Goal: Task Accomplishment & Management: Manage account settings

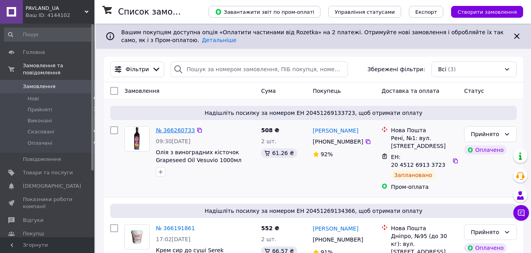
click at [176, 133] on link "№ 366260733" at bounding box center [175, 130] width 39 height 6
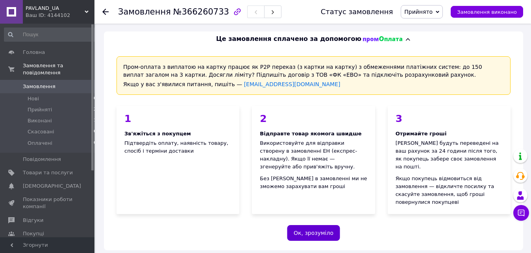
click at [303, 225] on button "Ок, зрозуміло" at bounding box center [313, 233] width 53 height 16
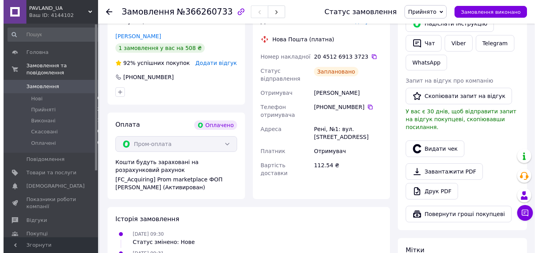
scroll to position [181, 0]
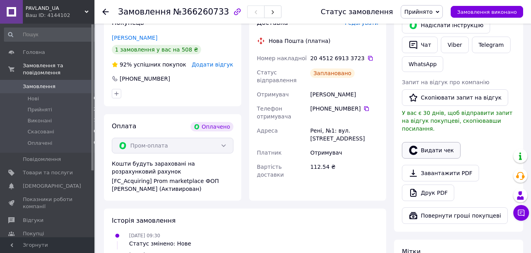
click at [450, 142] on button "Видати чек" at bounding box center [431, 150] width 59 height 17
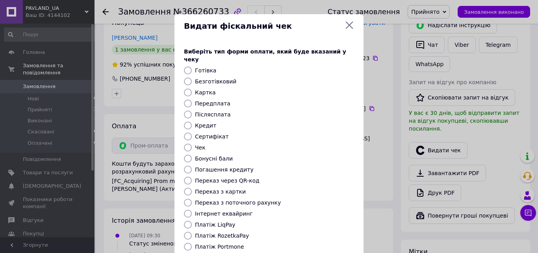
click at [223, 233] on label "Платіж RozetkaPay" at bounding box center [222, 236] width 54 height 6
click at [192, 232] on input "Платіж RozetkaPay" at bounding box center [188, 236] width 8 height 8
radio input "true"
click at [290, 224] on div "Виберіть тип форми оплати, який буде вказаний у чеку Готівка Безготівковий Карт…" at bounding box center [268, 175] width 189 height 275
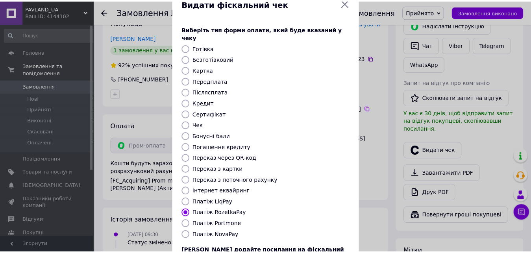
scroll to position [85, 0]
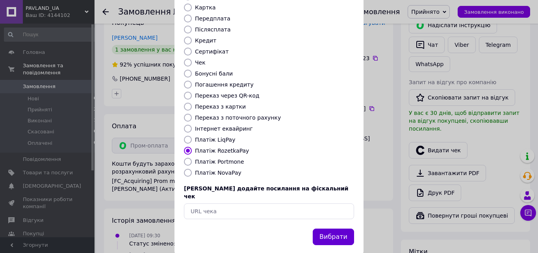
click at [332, 229] on button "Вибрати" at bounding box center [332, 237] width 41 height 17
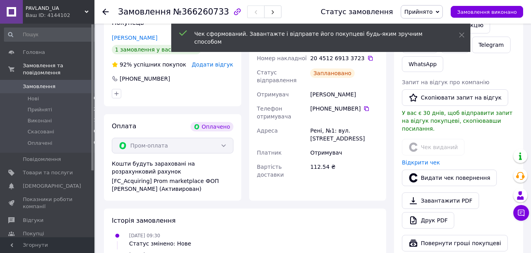
click at [349, 208] on div "Замовлення з каталогу Оплачено [DATE] 09:30 Товари в замовленні (1) Олія з вино…" at bounding box center [245, 160] width 290 height 573
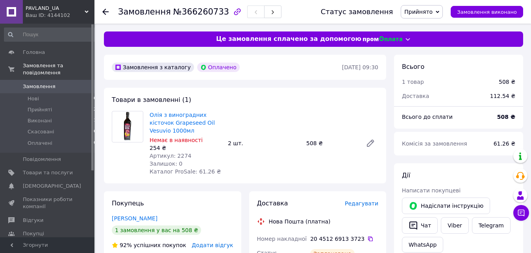
click at [433, 14] on span "Прийнято" at bounding box center [418, 12] width 28 height 6
click at [428, 26] on li "Виконано" at bounding box center [421, 28] width 41 height 12
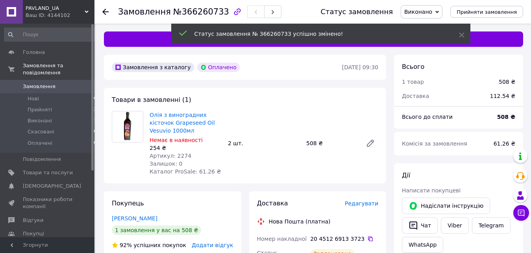
click at [53, 83] on span "Замовлення" at bounding box center [48, 86] width 50 height 7
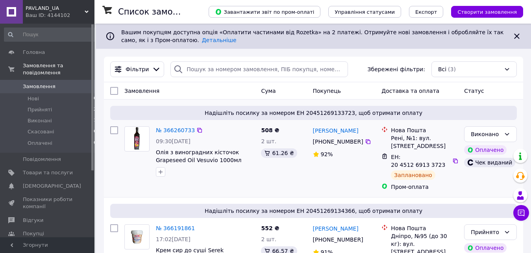
scroll to position [20, 0]
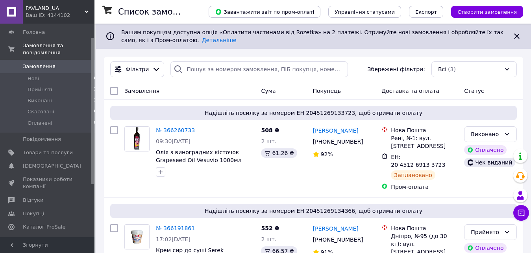
click at [236, 95] on div "Замовлення" at bounding box center [189, 91] width 137 height 14
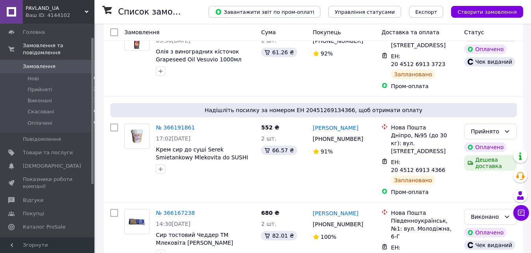
scroll to position [118, 0]
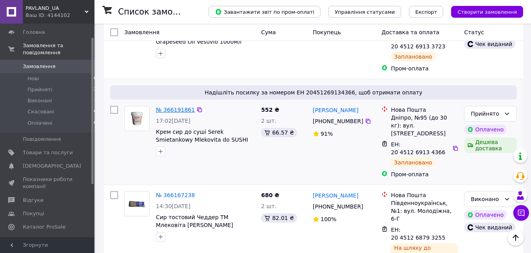
click at [186, 107] on link "№ 366191861" at bounding box center [175, 110] width 39 height 6
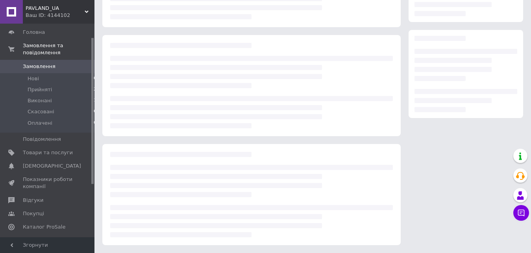
scroll to position [107, 0]
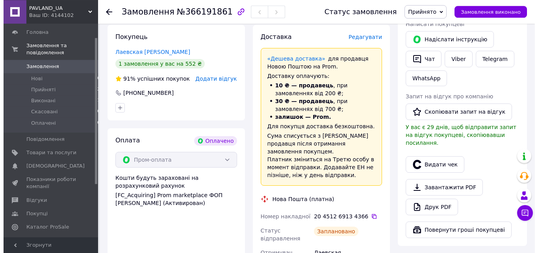
scroll to position [167, 0]
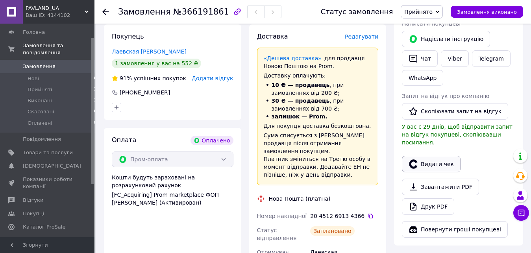
click at [426, 156] on button "Видати чек" at bounding box center [431, 164] width 59 height 17
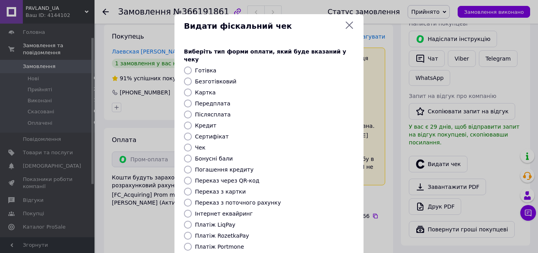
click at [214, 233] on label "Платіж RozetkaPay" at bounding box center [222, 236] width 54 height 6
click at [192, 232] on input "Платіж RozetkaPay" at bounding box center [188, 236] width 8 height 8
radio input "true"
click at [316, 221] on div "Платіж LiqPay" at bounding box center [274, 225] width 162 height 8
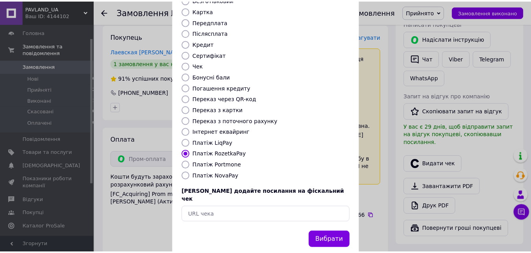
scroll to position [85, 0]
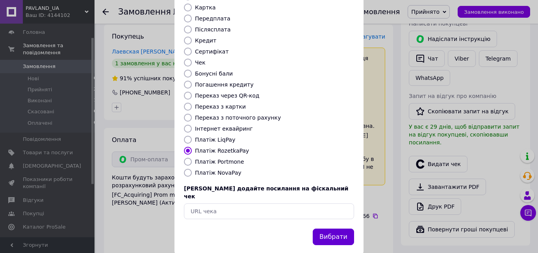
click at [326, 229] on button "Вибрати" at bounding box center [332, 237] width 41 height 17
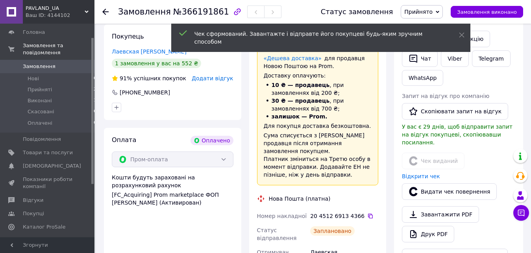
click at [441, 10] on span "Прийнято" at bounding box center [422, 11] width 42 height 13
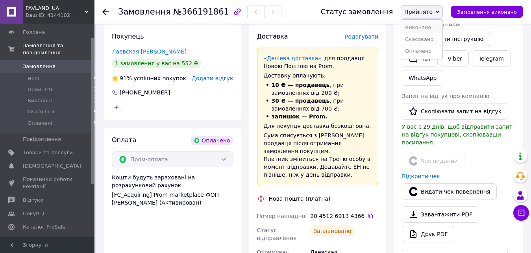
click at [427, 28] on li "Виконано" at bounding box center [421, 28] width 41 height 12
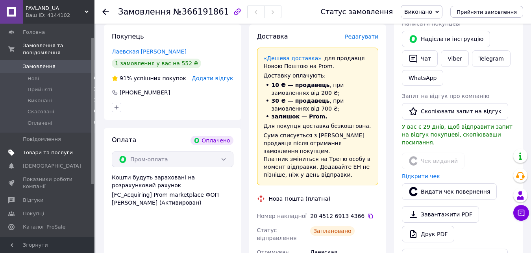
click at [51, 149] on span "Товари та послуги" at bounding box center [48, 152] width 50 height 7
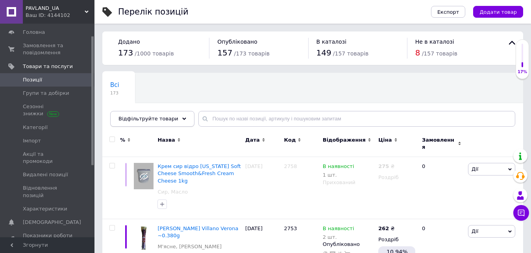
click at [152, 117] on span "Відфільтруйте товари" at bounding box center [148, 119] width 60 height 6
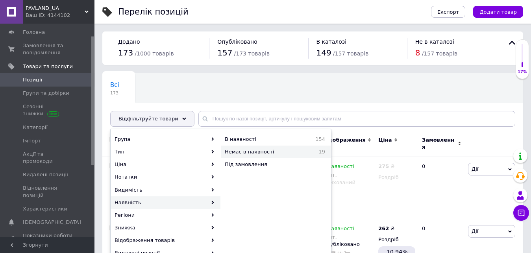
click at [251, 152] on span "Немає в наявності" at bounding box center [266, 151] width 83 height 7
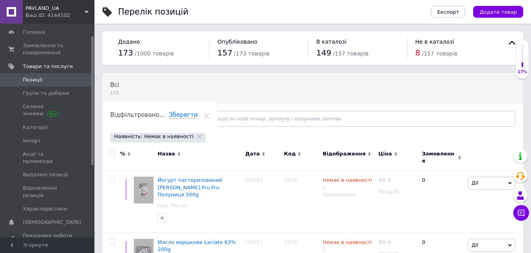
click at [163, 119] on span "Відфільтруйте товари" at bounding box center [148, 119] width 60 height 6
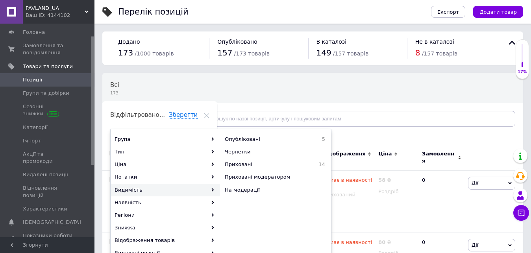
click at [197, 190] on div "Видимість" at bounding box center [165, 190] width 109 height 13
click at [263, 139] on span "Опубліковані" at bounding box center [266, 139] width 83 height 7
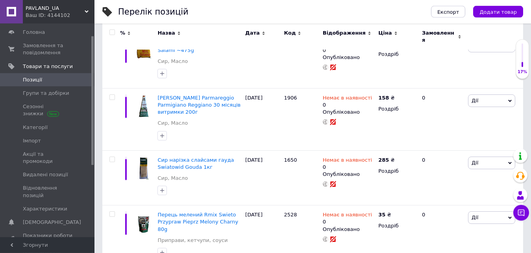
scroll to position [140, 0]
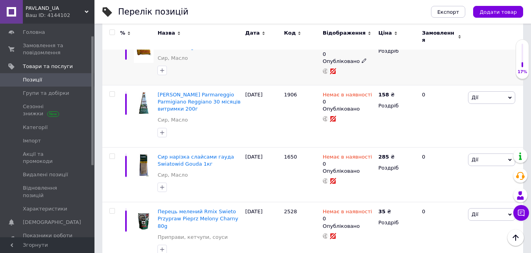
click at [362, 59] on use at bounding box center [364, 61] width 4 height 4
click at [353, 71] on li "Прихований" at bounding box center [347, 76] width 55 height 11
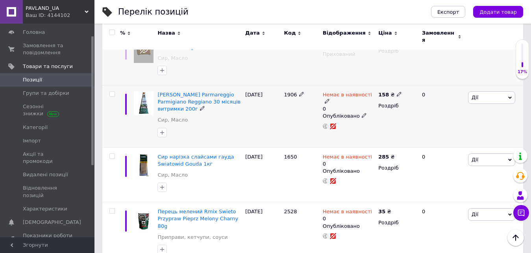
click at [362, 113] on icon at bounding box center [364, 115] width 5 height 5
click at [354, 126] on li "Прихований" at bounding box center [347, 131] width 55 height 11
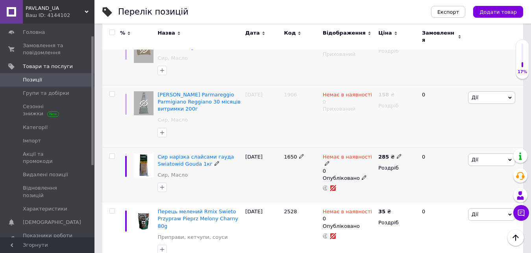
click at [362, 175] on icon at bounding box center [364, 177] width 5 height 5
click at [353, 188] on li "Прихований" at bounding box center [347, 193] width 55 height 11
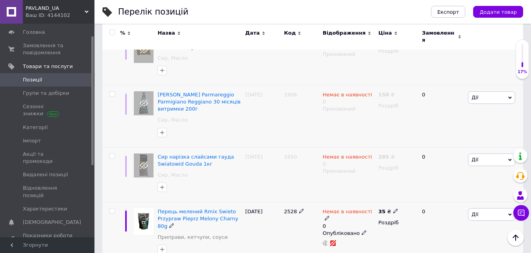
click at [362, 230] on icon at bounding box center [364, 232] width 5 height 5
click at [355, 243] on li "Прихований" at bounding box center [347, 248] width 55 height 11
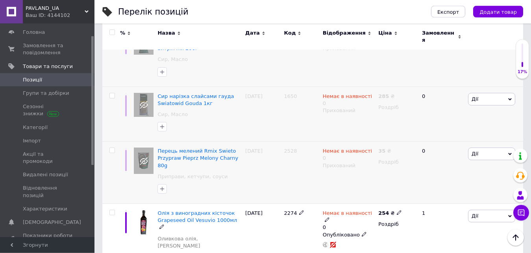
scroll to position [209, 0]
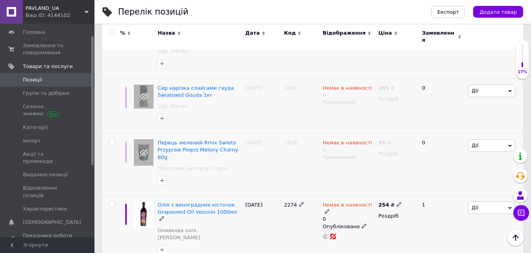
click at [362, 224] on icon at bounding box center [364, 226] width 5 height 5
click at [349, 236] on li "Прихований" at bounding box center [347, 241] width 55 height 11
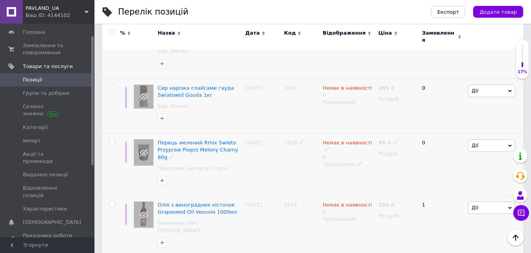
scroll to position [189, 0]
